Goal: Task Accomplishment & Management: Use online tool/utility

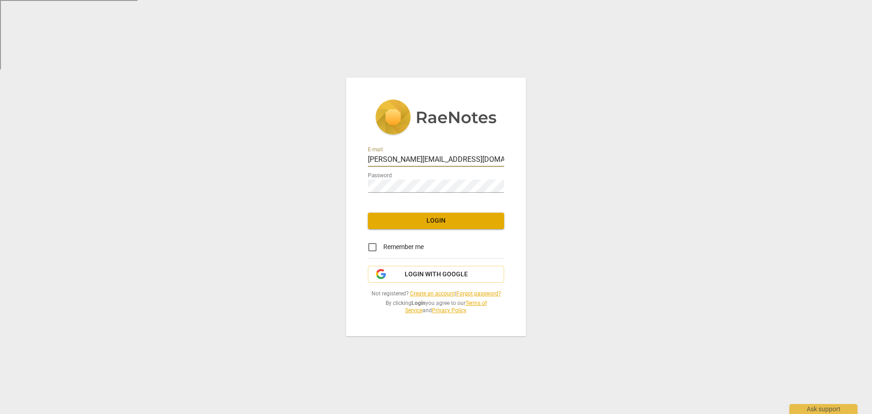
click at [418, 225] on span "Login" at bounding box center [436, 220] width 122 height 9
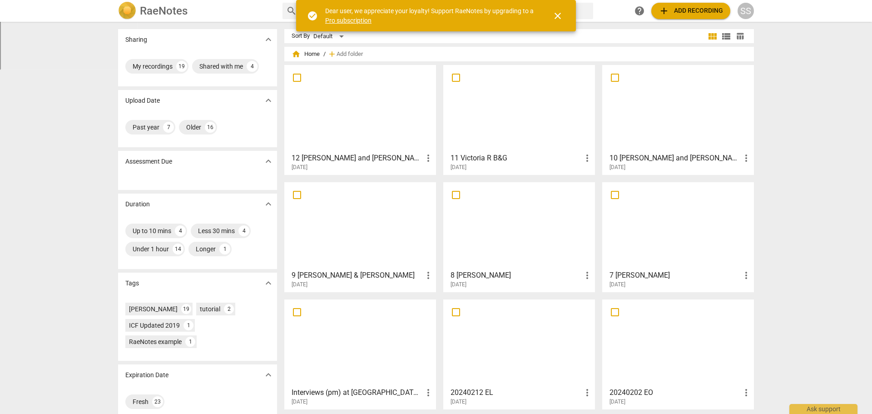
click at [561, 17] on span "close" at bounding box center [557, 15] width 11 height 11
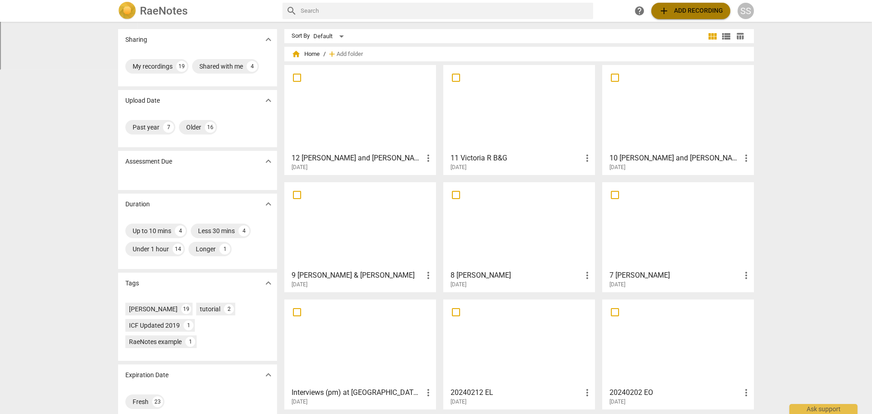
click at [681, 16] on span "add Add recording" at bounding box center [690, 10] width 64 height 11
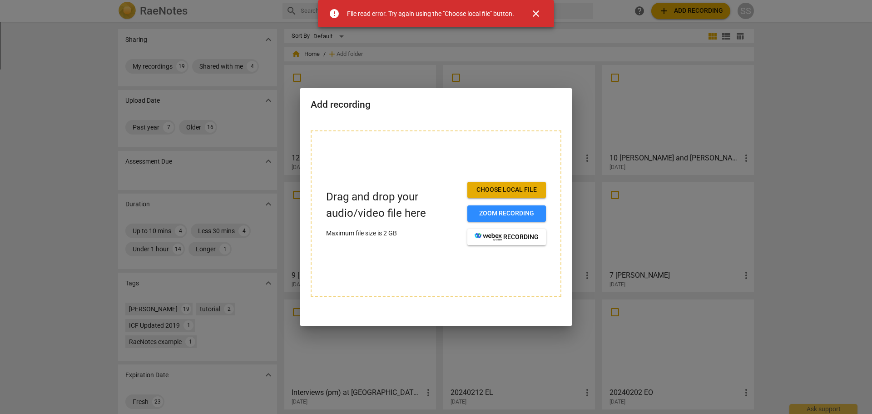
click at [498, 189] on span "Choose local file" at bounding box center [506, 189] width 64 height 9
click at [538, 11] on span "close" at bounding box center [535, 13] width 11 height 11
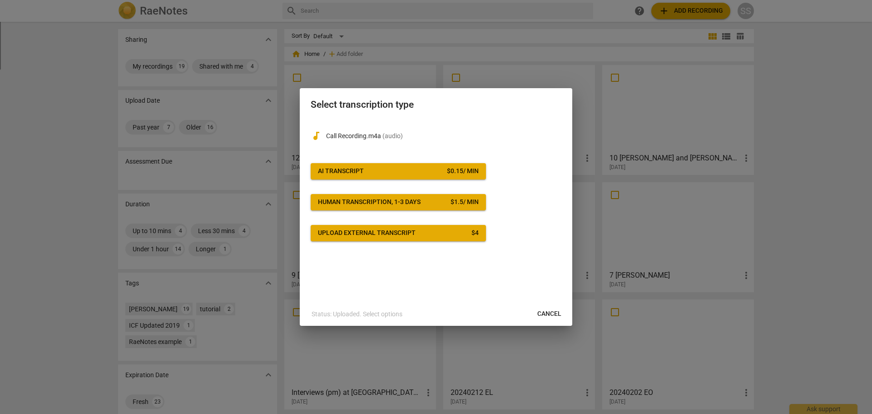
click at [377, 166] on button "AI Transcript $ 0.15 / min" at bounding box center [398, 171] width 175 height 16
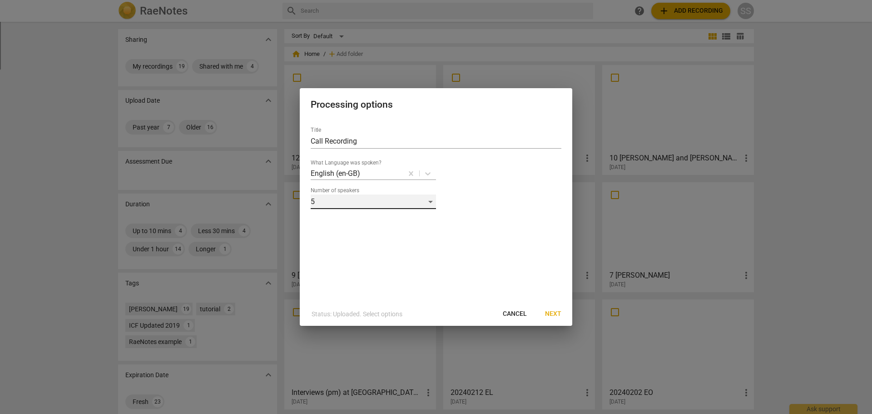
click at [425, 200] on div "5" at bounding box center [373, 201] width 125 height 15
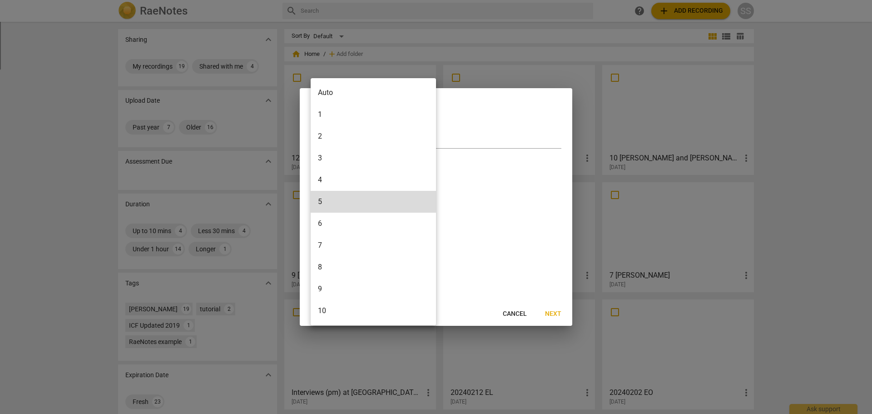
click at [338, 132] on li "2" at bounding box center [373, 136] width 125 height 22
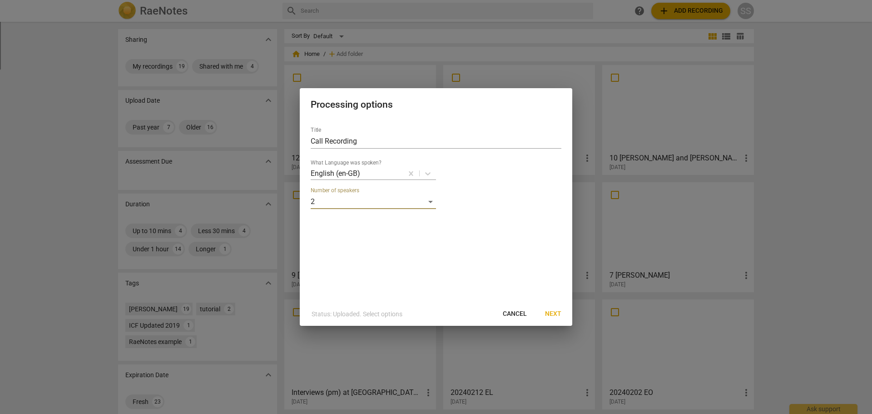
click at [557, 314] on span "Next" at bounding box center [553, 313] width 16 height 9
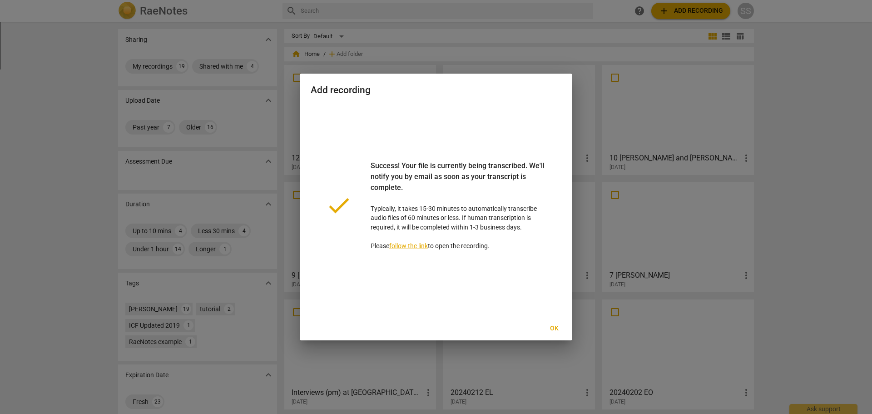
click at [555, 326] on span "Ok" at bounding box center [554, 328] width 15 height 9
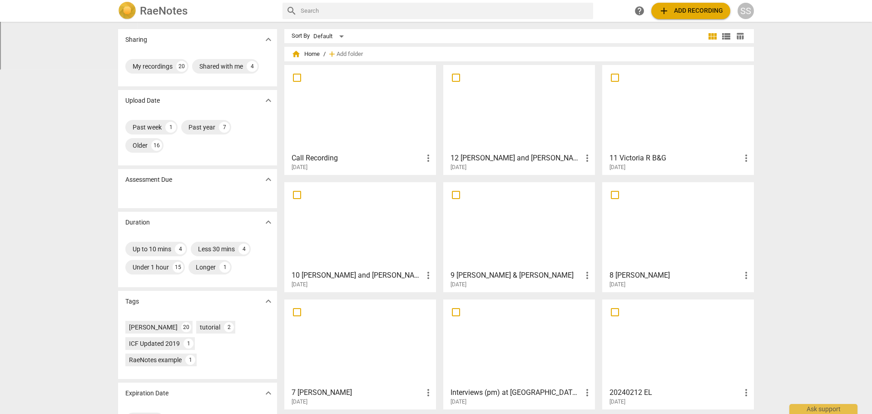
click at [744, 13] on div "SS" at bounding box center [745, 11] width 16 height 16
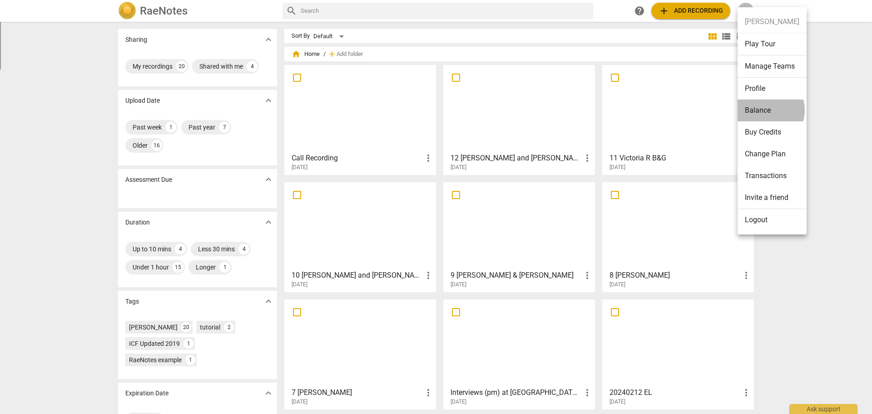
click at [765, 110] on li "Balance" at bounding box center [771, 110] width 69 height 22
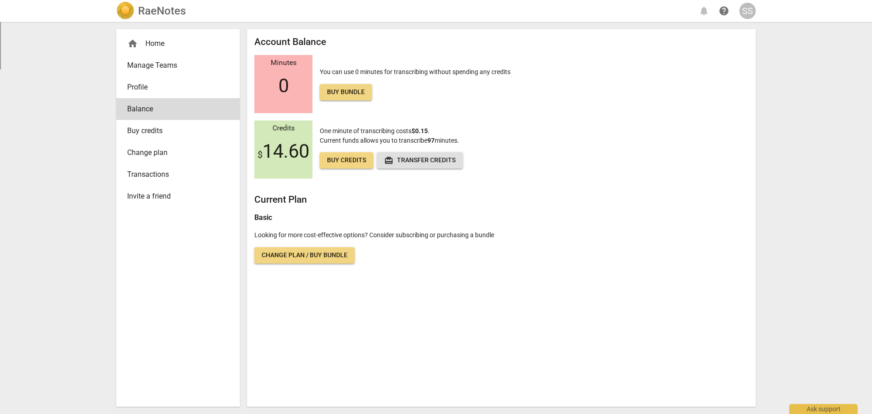
click at [123, 7] on img at bounding box center [125, 11] width 18 height 18
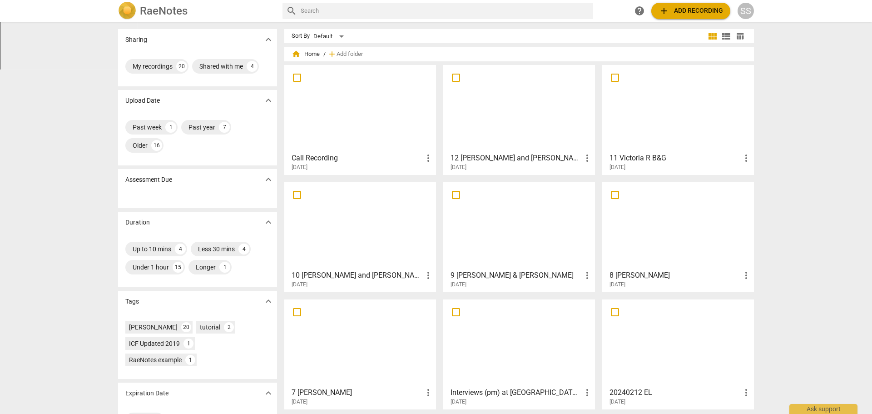
click at [428, 156] on span "more_vert" at bounding box center [428, 158] width 11 height 11
click at [363, 125] on div at bounding box center [436, 207] width 872 height 414
click at [308, 114] on div at bounding box center [359, 108] width 145 height 80
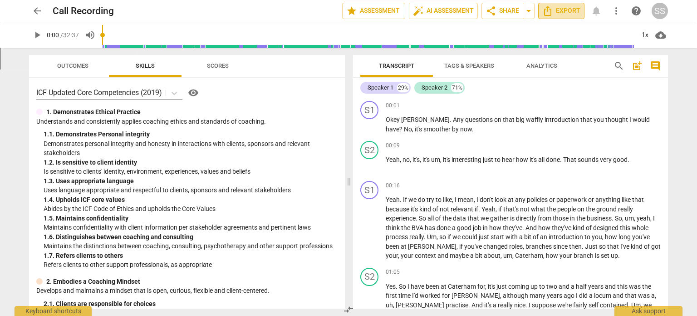
click at [572, 13] on span "Export" at bounding box center [562, 10] width 38 height 11
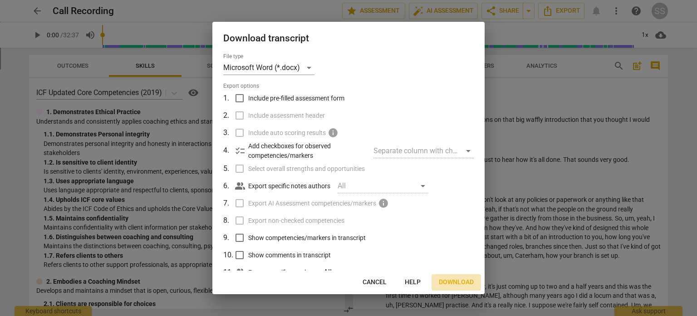
click at [444, 283] on span "Download" at bounding box center [456, 281] width 35 height 9
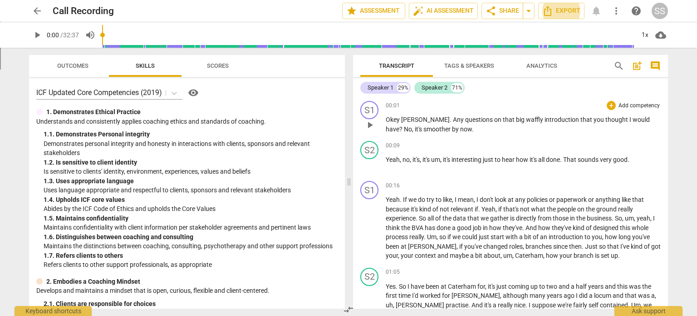
click at [465, 122] on span "questions" at bounding box center [479, 119] width 29 height 7
click at [565, 10] on span "Export" at bounding box center [562, 10] width 38 height 11
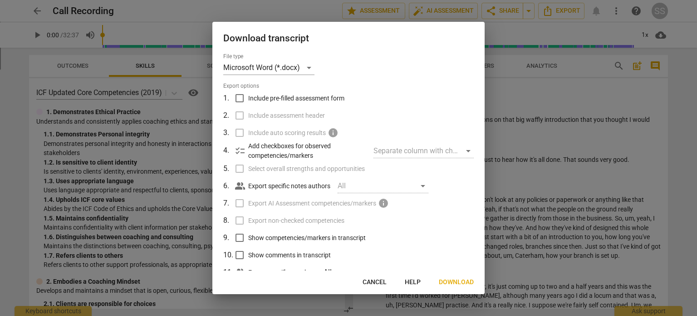
scroll to position [29, 0]
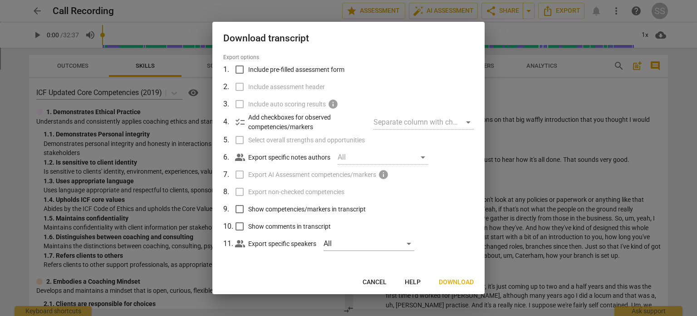
click at [452, 282] on span "Download" at bounding box center [456, 281] width 35 height 9
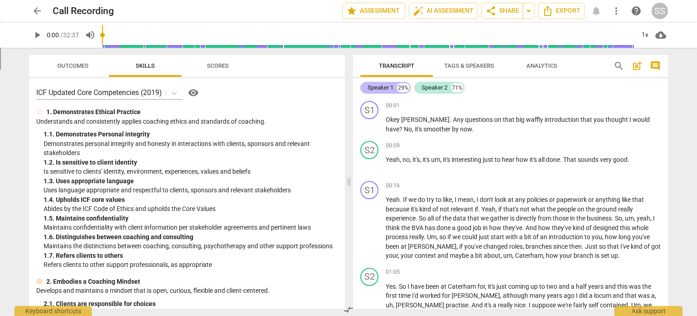
click at [383, 86] on div "Speaker 1" at bounding box center [381, 87] width 26 height 9
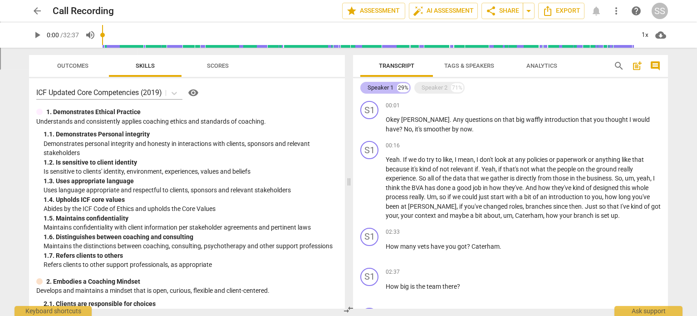
click at [383, 86] on div "Speaker 1" at bounding box center [381, 87] width 26 height 9
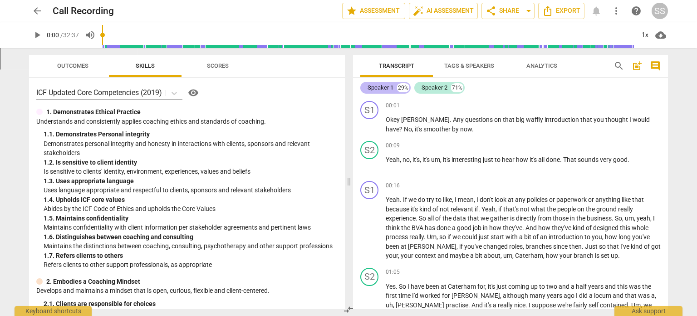
click at [383, 86] on div "Speaker 1" at bounding box center [381, 87] width 26 height 9
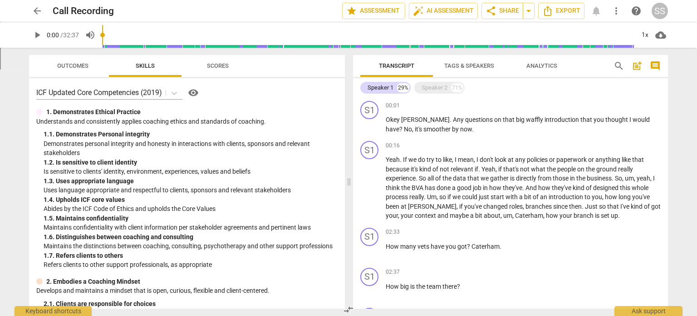
click at [480, 61] on span "Tags & Speakers" at bounding box center [470, 66] width 72 height 12
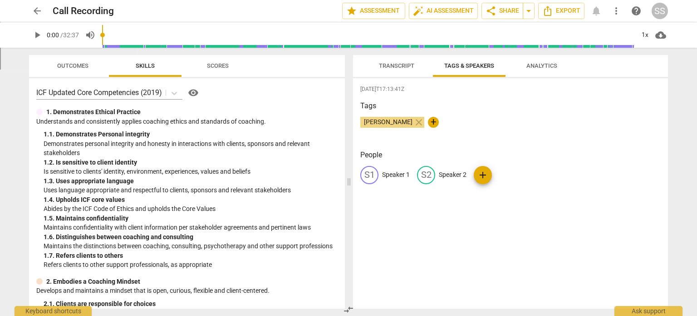
click at [385, 173] on p "Speaker 1" at bounding box center [396, 175] width 28 height 10
type input "[PERSON_NAME]"
click at [511, 174] on p "Speaker 2" at bounding box center [512, 175] width 28 height 10
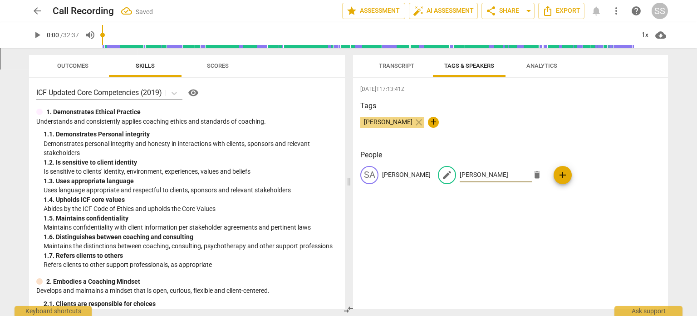
type input "[PERSON_NAME]"
click at [508, 281] on div "[DATE]T17:13:41Z Tags [PERSON_NAME] close + People SA [PERSON_NAME] edit [PERSO…" at bounding box center [510, 193] width 315 height 230
drag, startPoint x: 394, startPoint y: 64, endPoint x: 517, endPoint y: 2, distance: 137.3
click at [395, 63] on span "Transcript" at bounding box center [396, 65] width 35 height 7
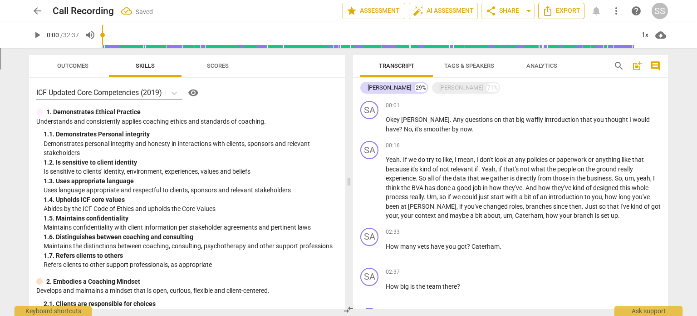
click at [554, 12] on span "Export" at bounding box center [562, 10] width 38 height 11
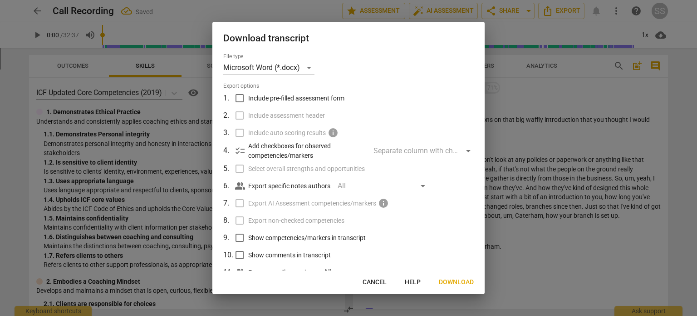
click at [446, 279] on span "Download" at bounding box center [456, 281] width 35 height 9
